Goal: Task Accomplishment & Management: Manage account settings

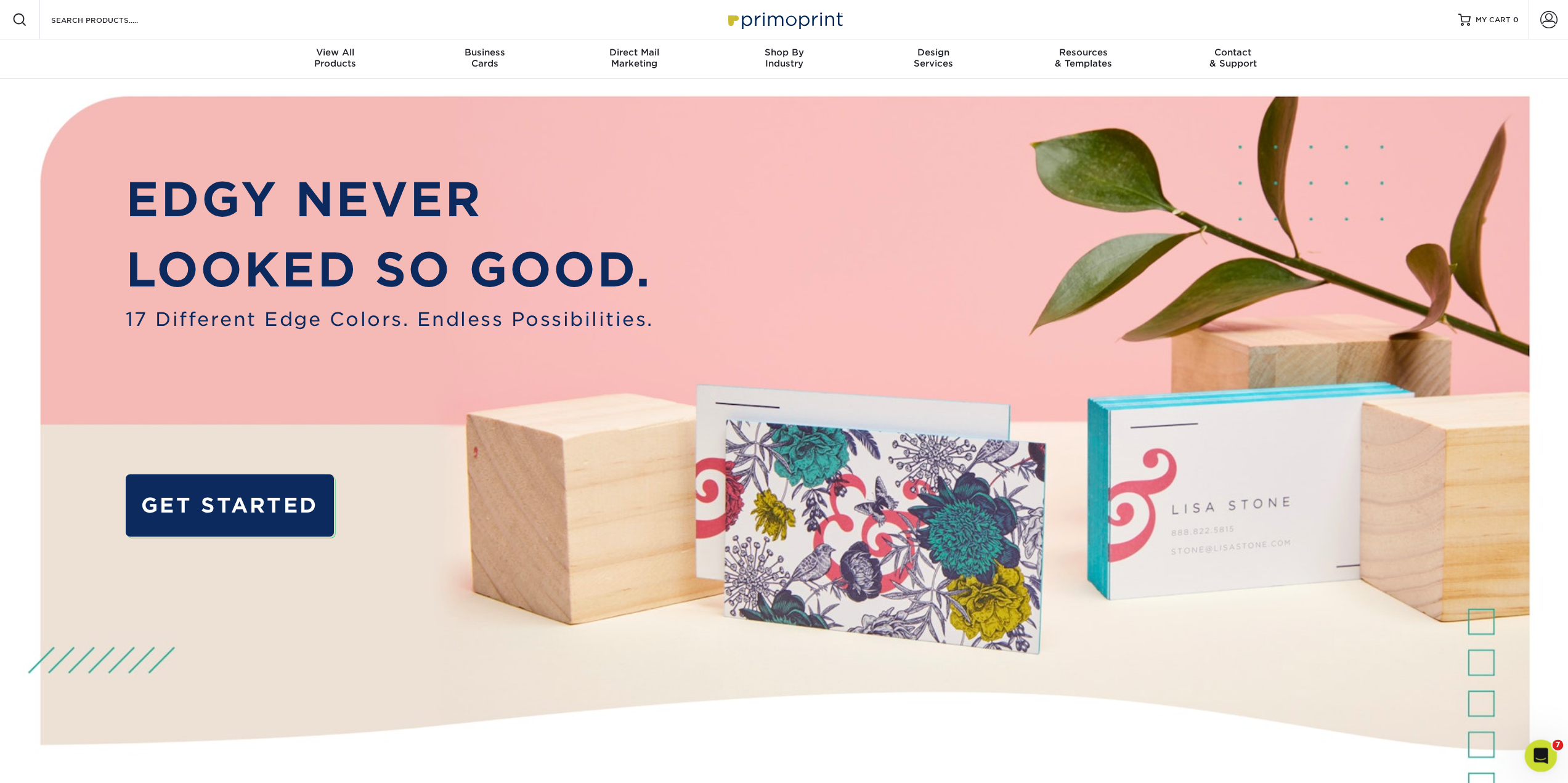
drag, startPoint x: 3063, startPoint y: 1499, endPoint x: 1537, endPoint y: 756, distance: 1697.3
click at [1537, 757] on icon "Open Intercom Messenger" at bounding box center [1539, 754] width 20 height 20
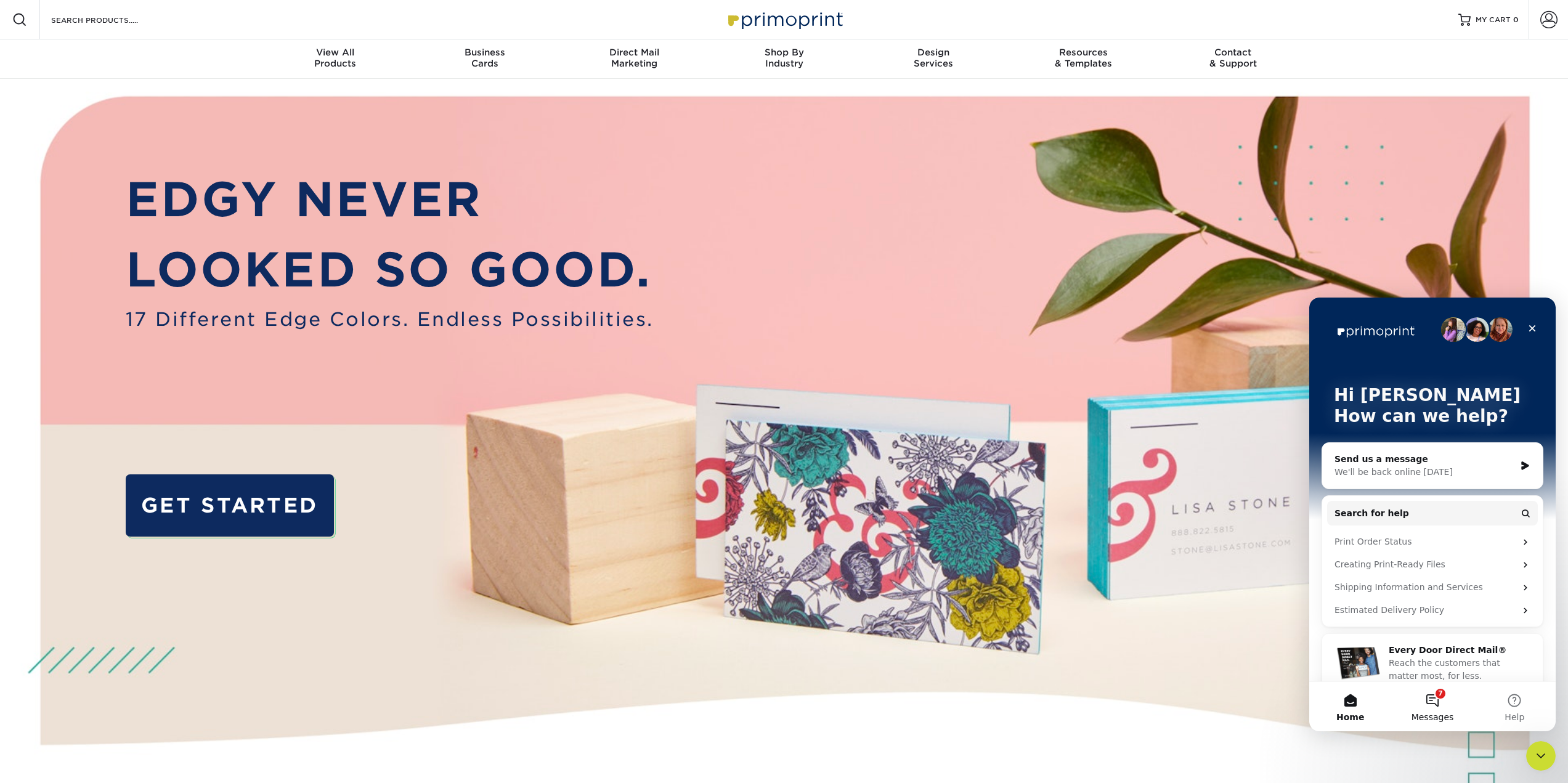
click at [1444, 701] on button "7 Messages" at bounding box center [1431, 706] width 82 height 49
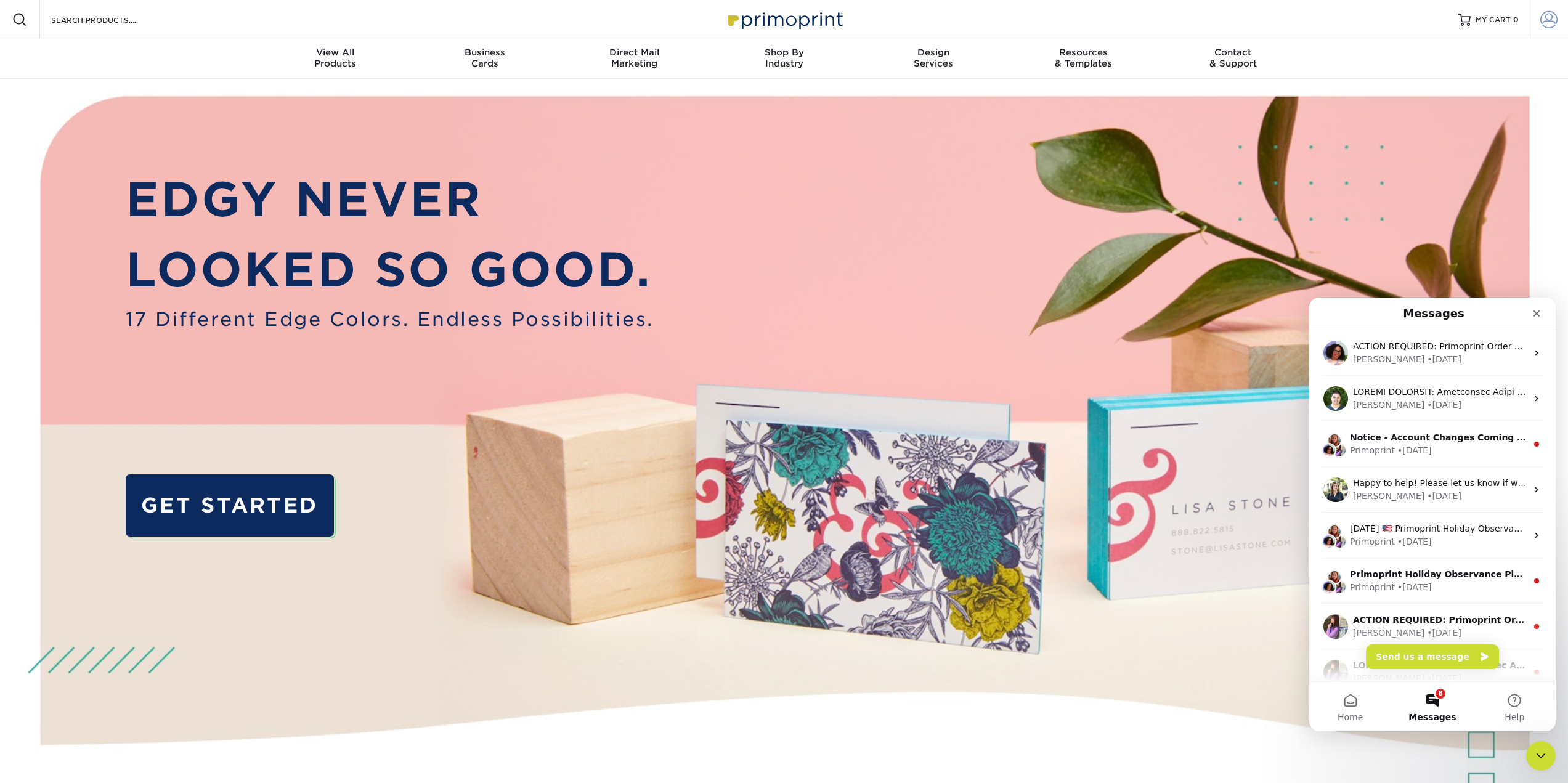
click at [1551, 19] on span at bounding box center [1548, 19] width 17 height 17
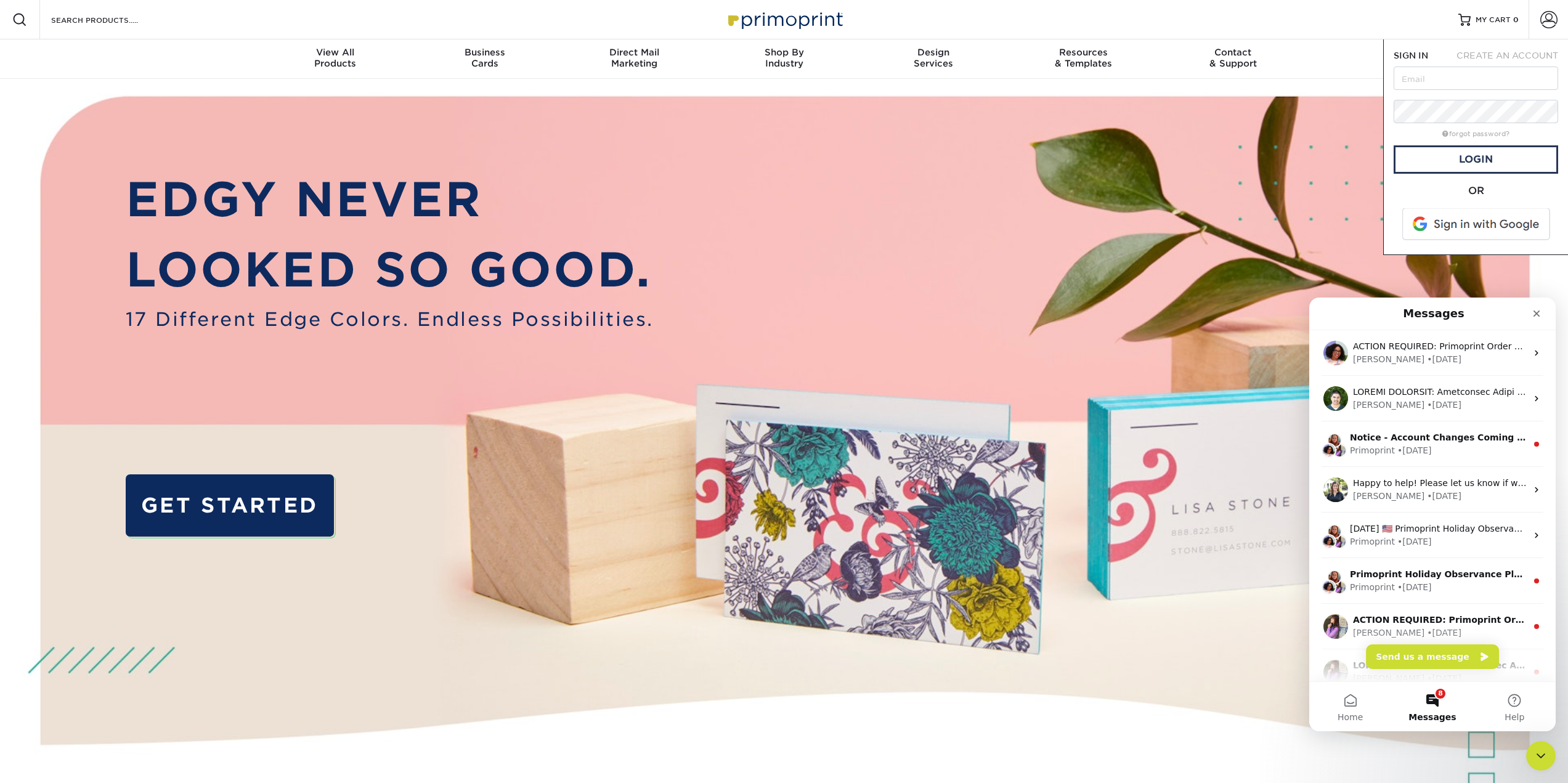
click at [1475, 229] on span at bounding box center [1477, 224] width 157 height 32
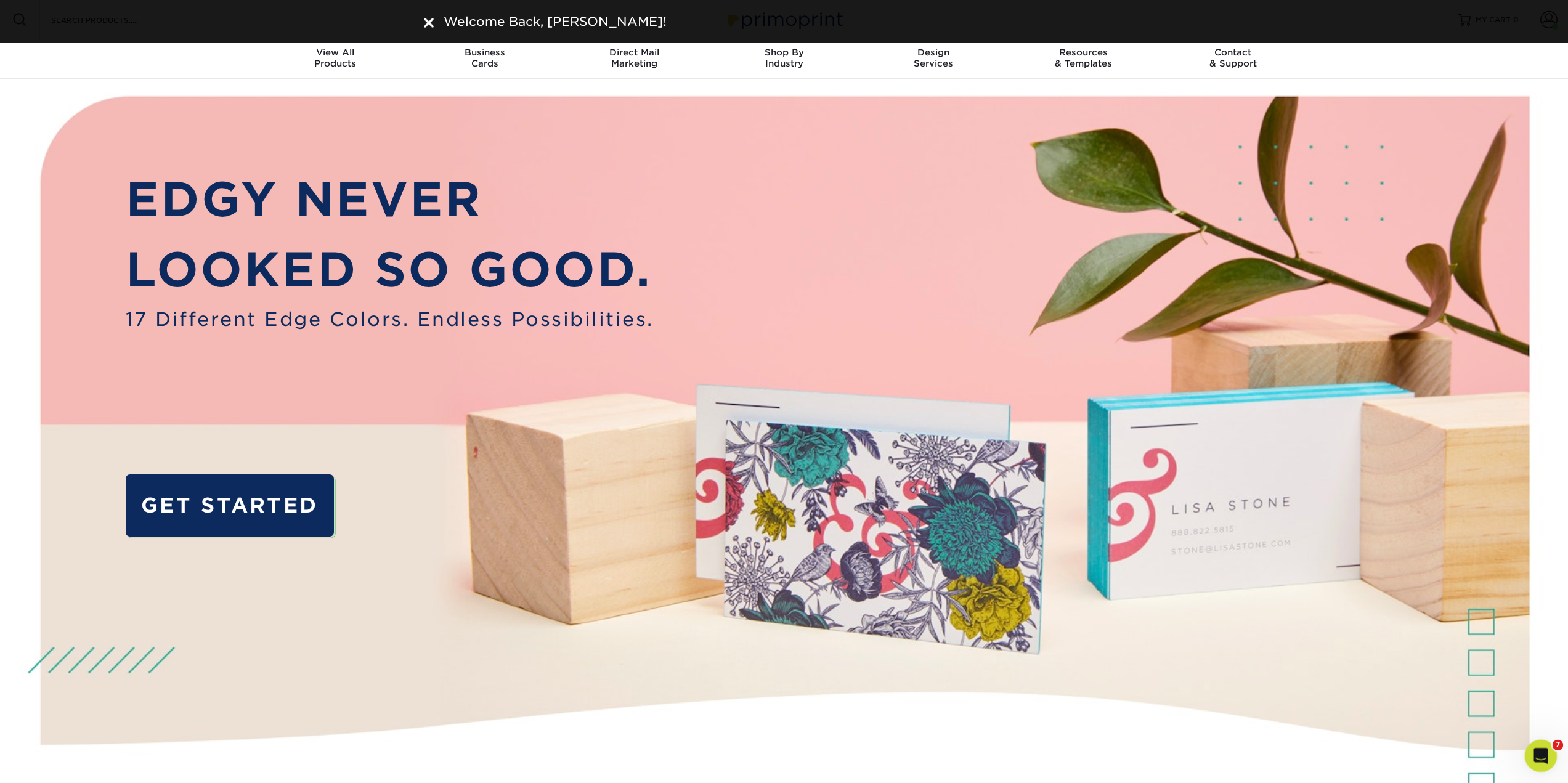
click at [1545, 751] on icon "Open Intercom Messenger" at bounding box center [1539, 754] width 20 height 20
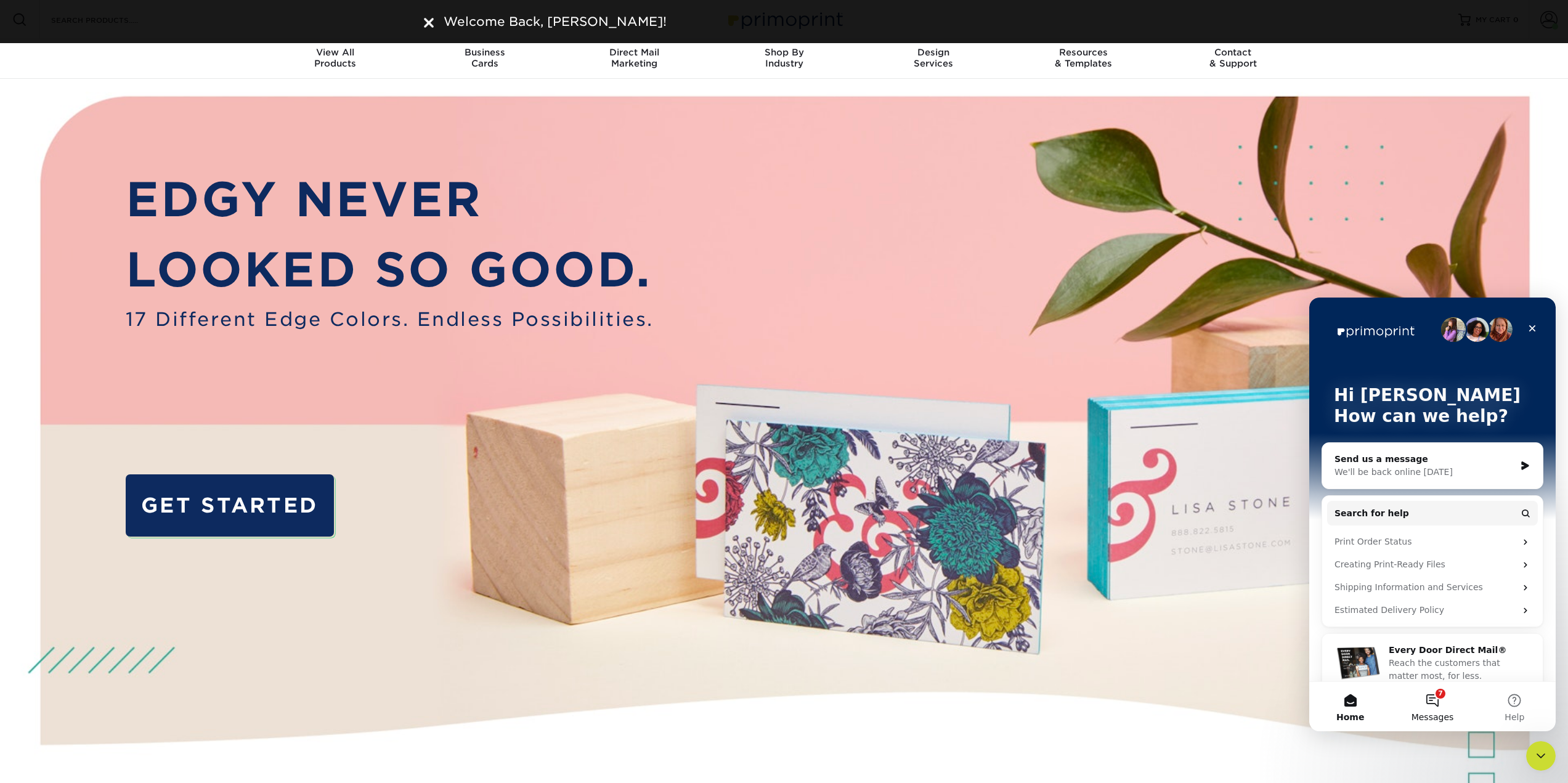
click at [1434, 687] on button "7 Messages" at bounding box center [1431, 706] width 82 height 49
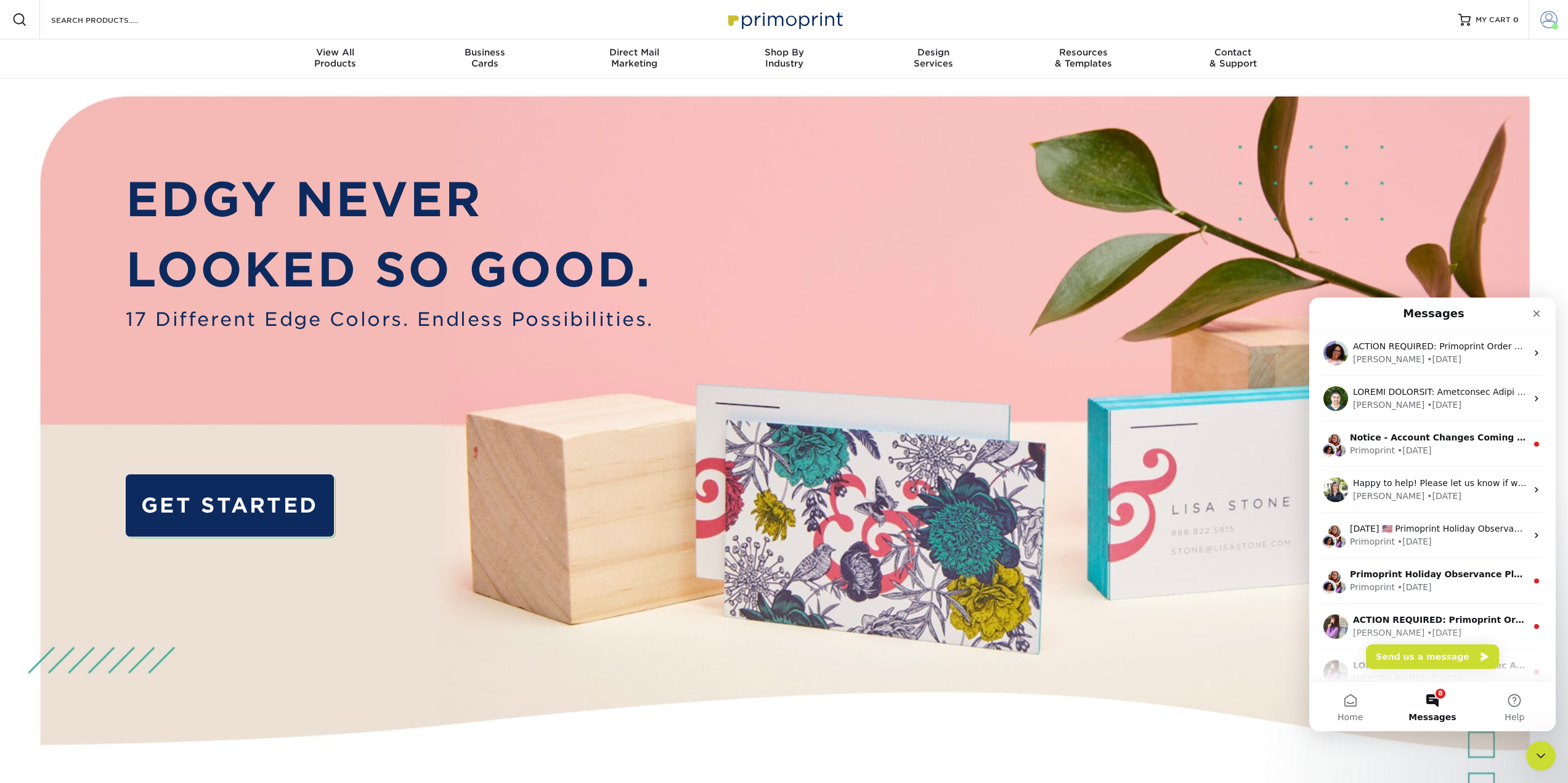
click at [1542, 25] on span at bounding box center [1548, 19] width 17 height 17
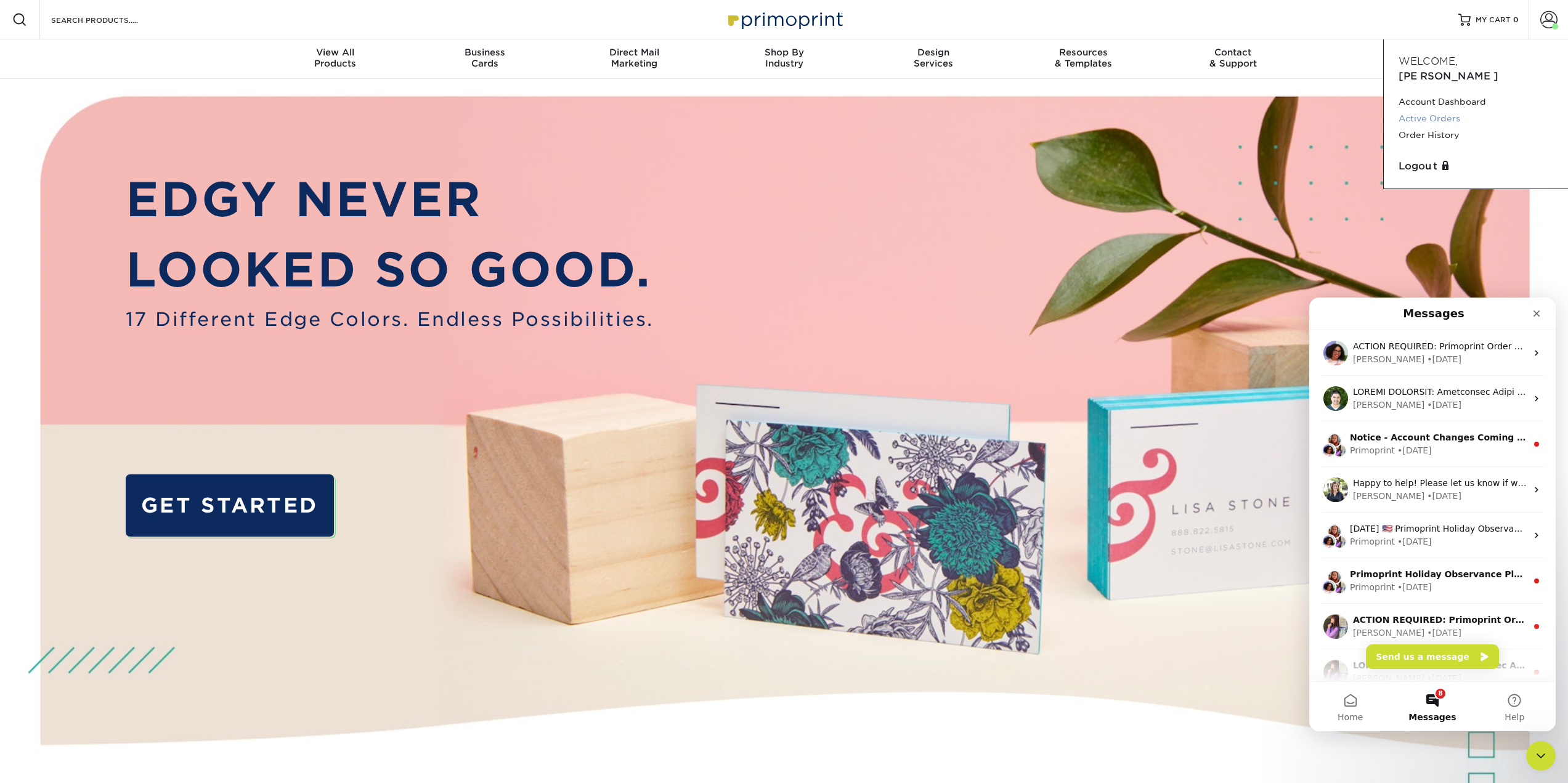
click at [1430, 110] on link "Active Orders" at bounding box center [1475, 118] width 155 height 17
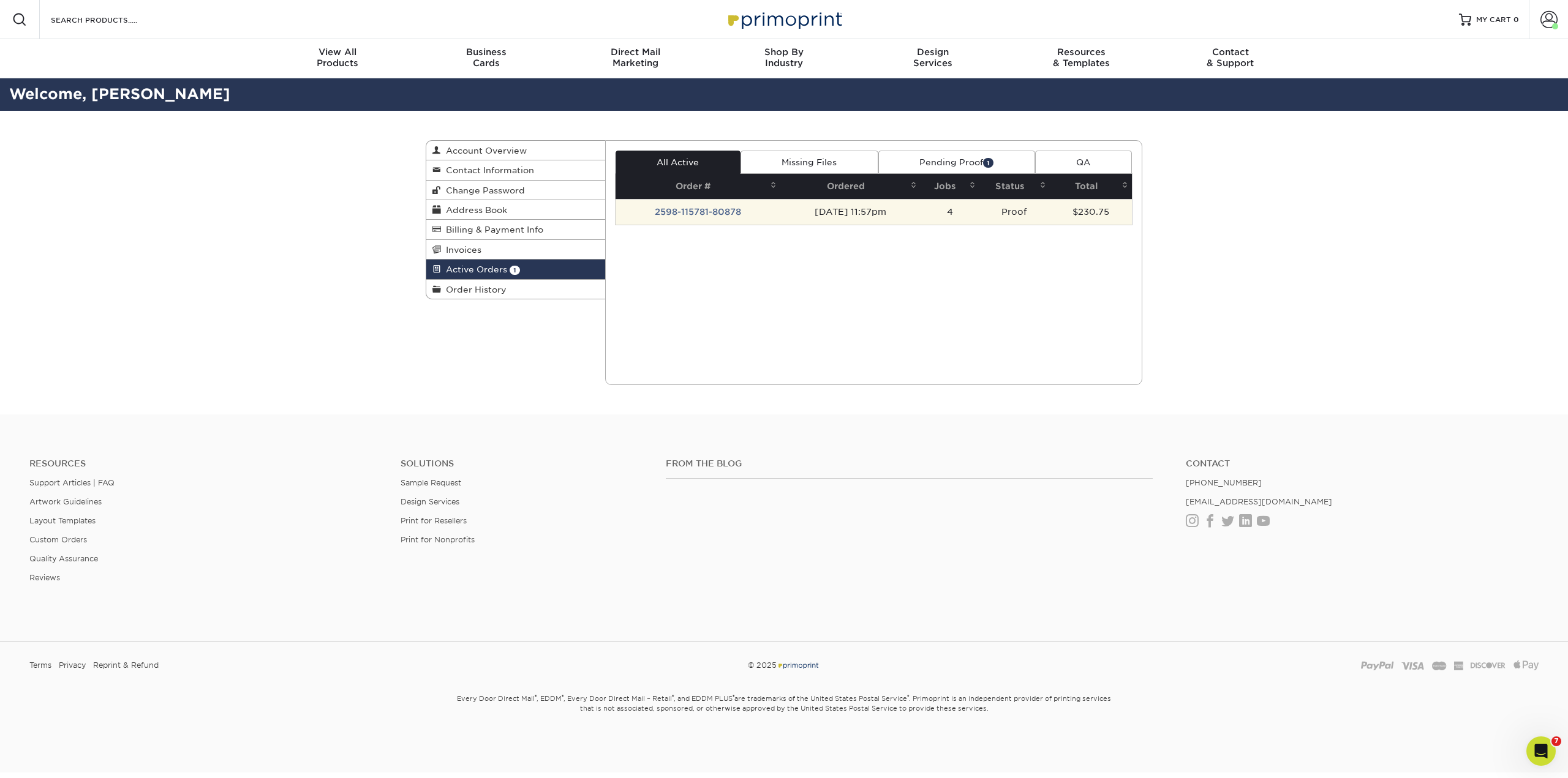
click at [711, 213] on td "2598-115781-80878" at bounding box center [698, 212] width 165 height 26
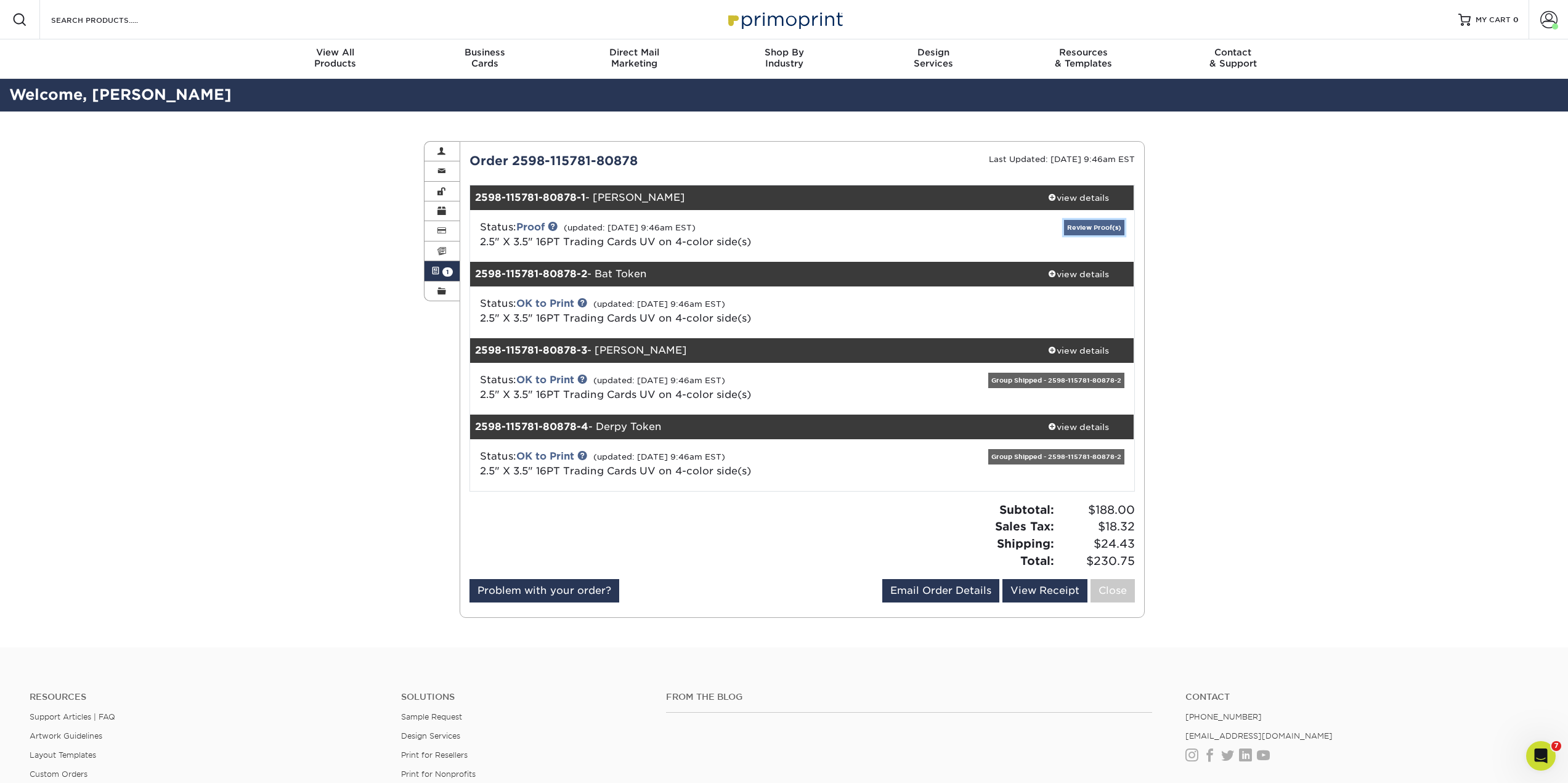
click at [1107, 228] on link "Review Proof(s)" at bounding box center [1094, 228] width 61 height 15
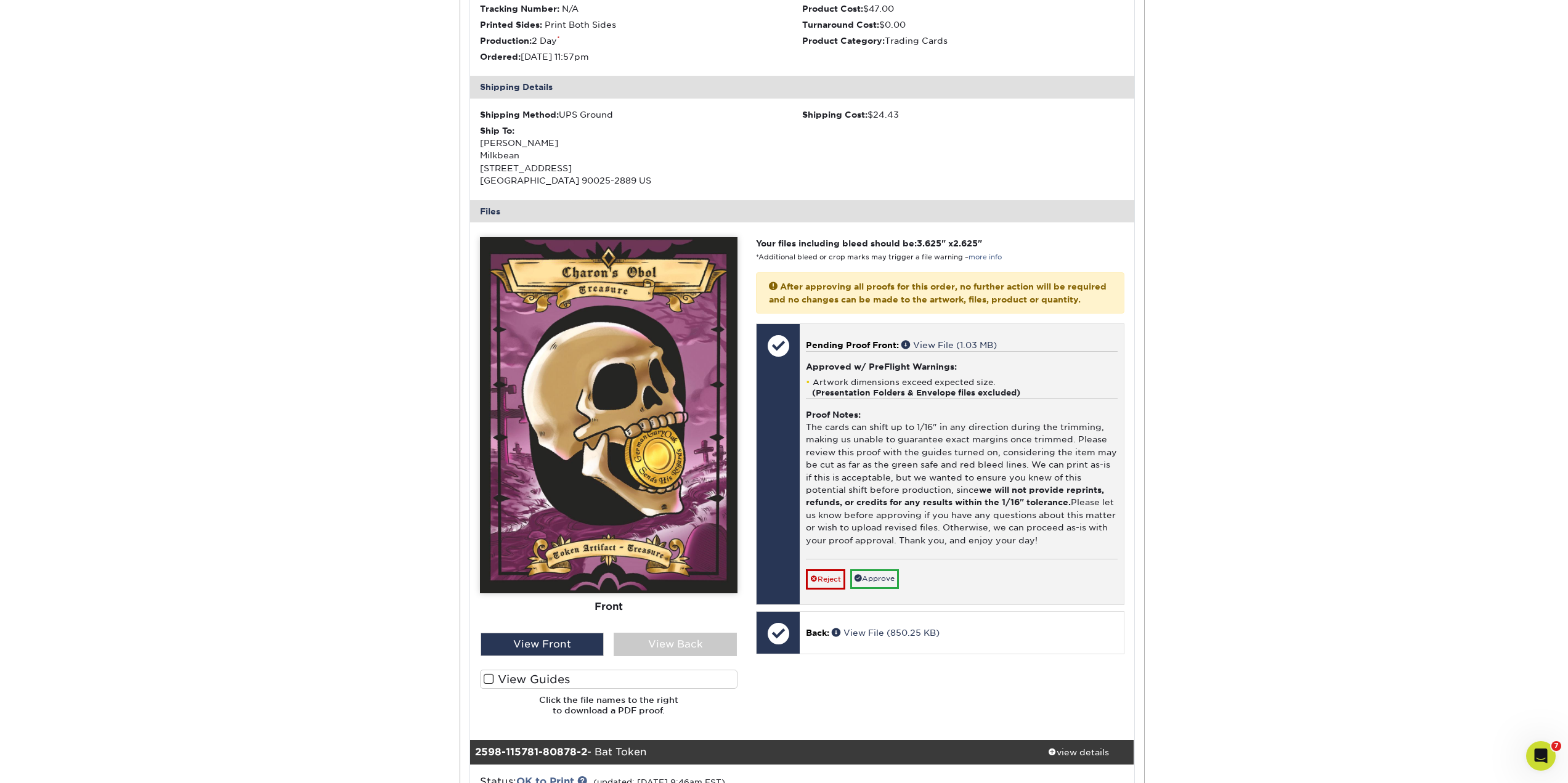
scroll to position [308, 0]
click at [895, 588] on link "Approve" at bounding box center [874, 578] width 49 height 19
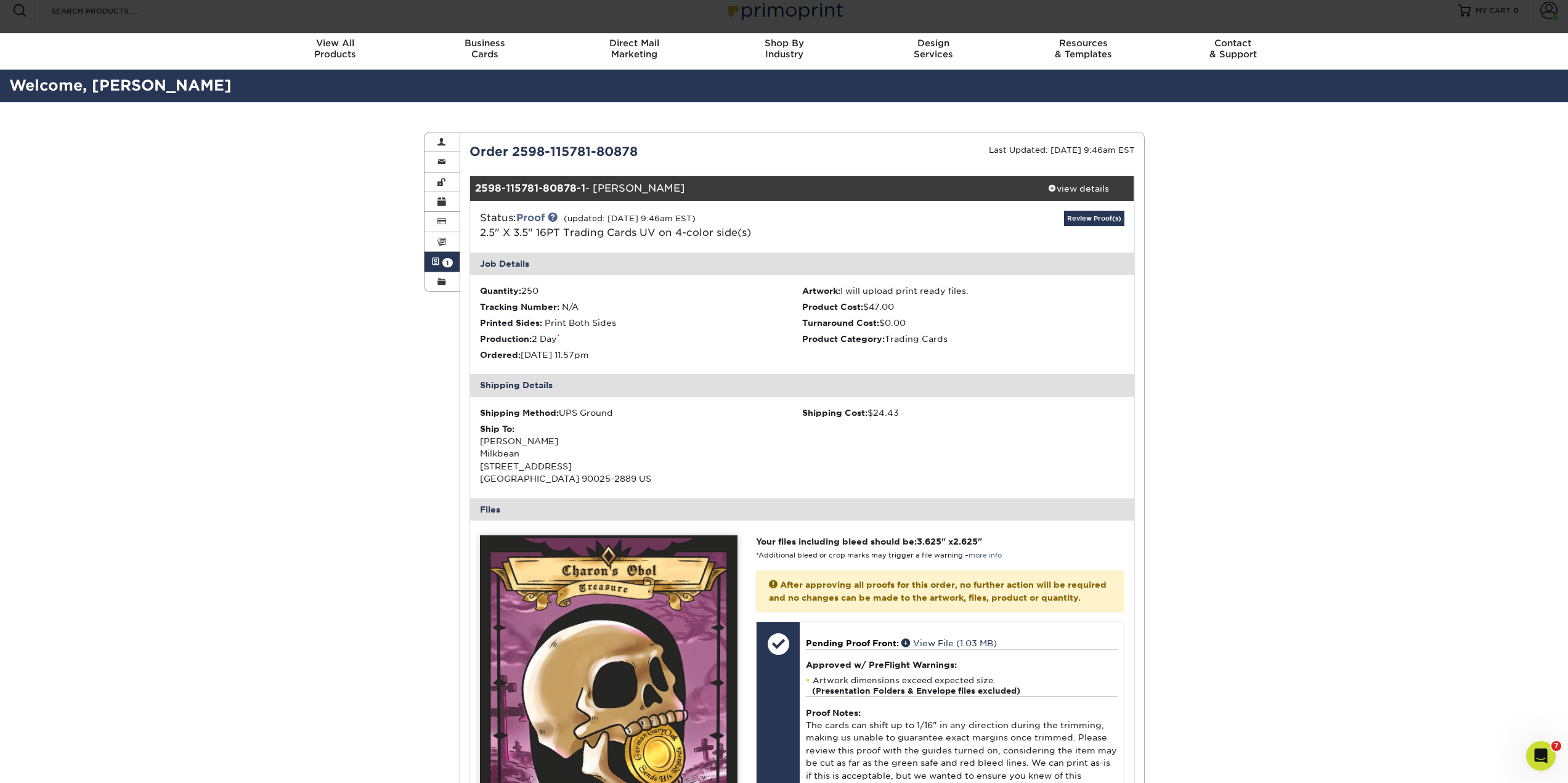
scroll to position [0, 0]
